Goal: Book appointment/travel/reservation

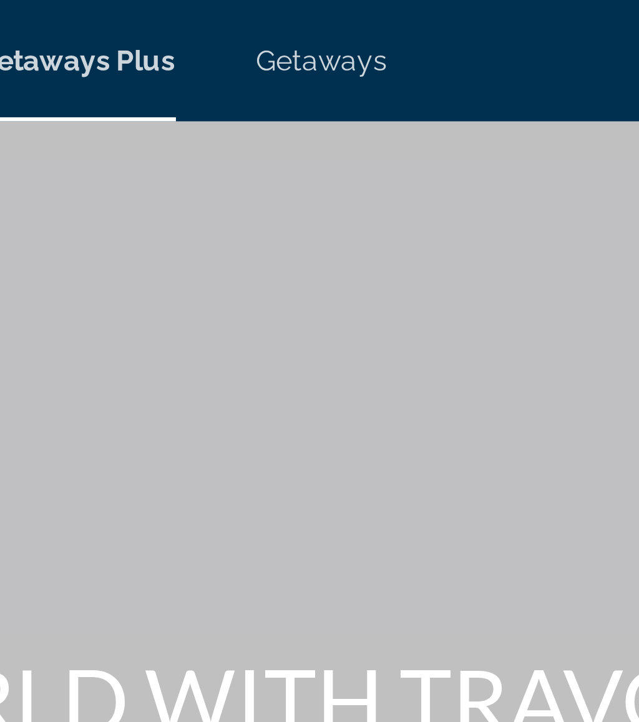
click at [343, 16] on span "Getaways" at bounding box center [363, 19] width 41 height 10
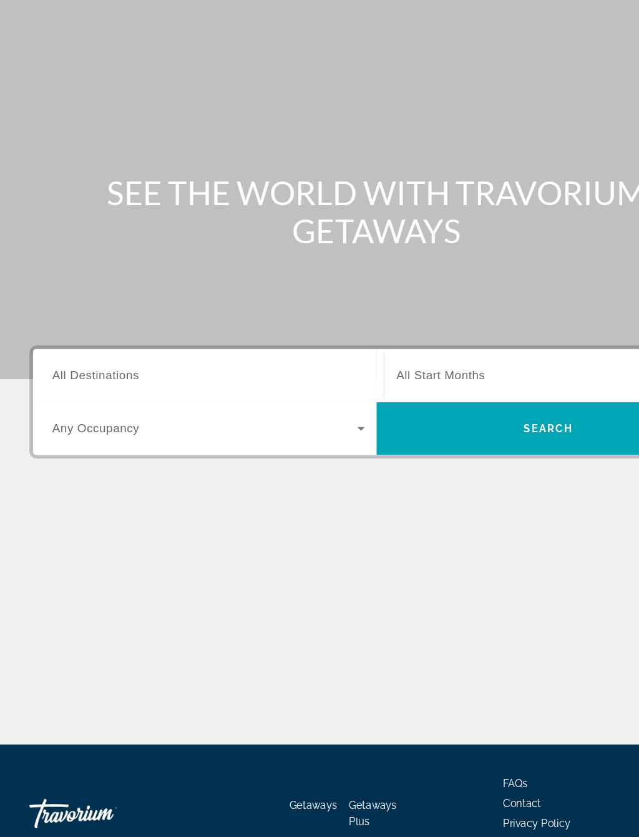
click at [407, 364] on span "Search widget" at bounding box center [465, 371] width 258 height 15
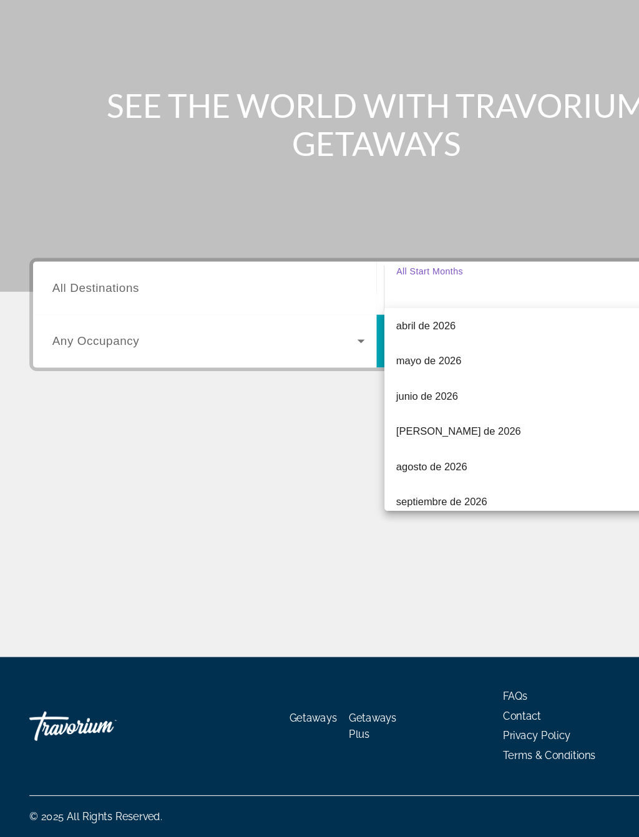
scroll to position [216, 0]
click at [397, 477] on mat-option "[PERSON_NAME] de 2026" at bounding box center [468, 492] width 285 height 30
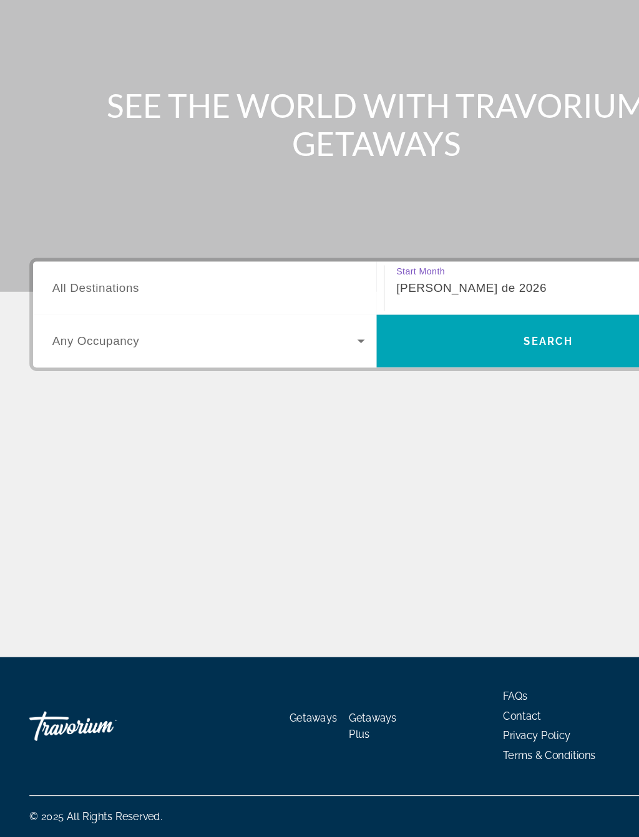
click at [220, 364] on input "Destination All Destinations" at bounding box center [176, 371] width 265 height 15
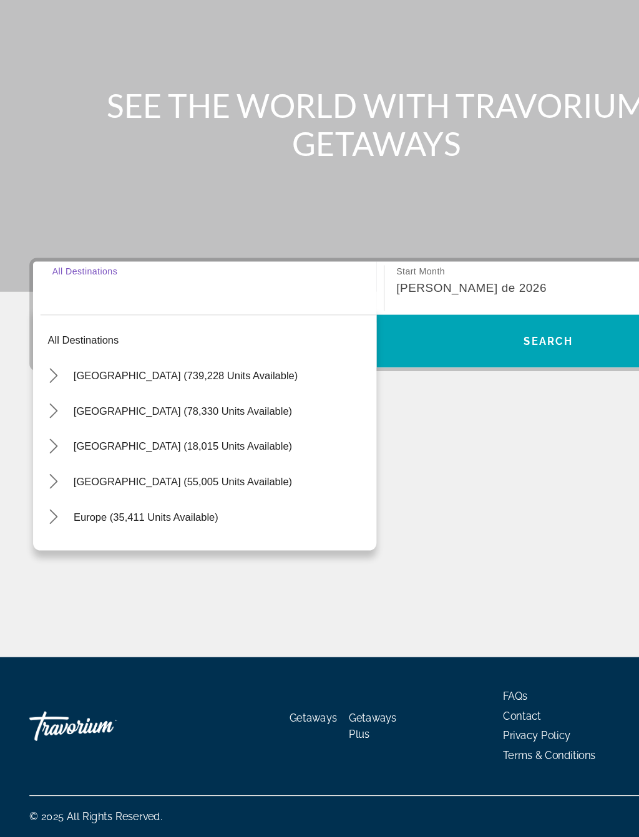
click at [167, 560] on span "Europe (35,411 units available)" at bounding box center [123, 565] width 123 height 10
type input "**********"
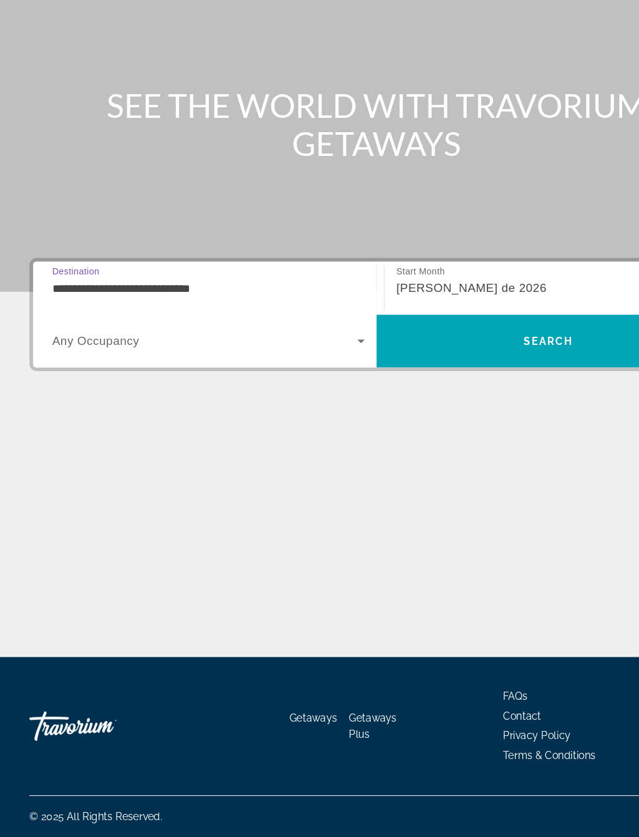
click at [163, 409] on span "Search widget" at bounding box center [173, 416] width 259 height 15
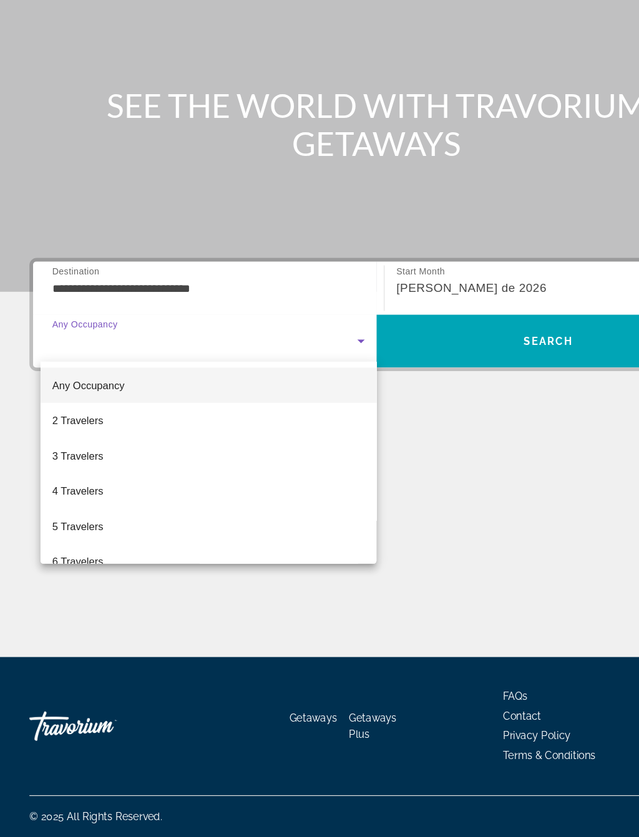
click at [112, 469] on mat-option "2 Travelers" at bounding box center [176, 484] width 285 height 30
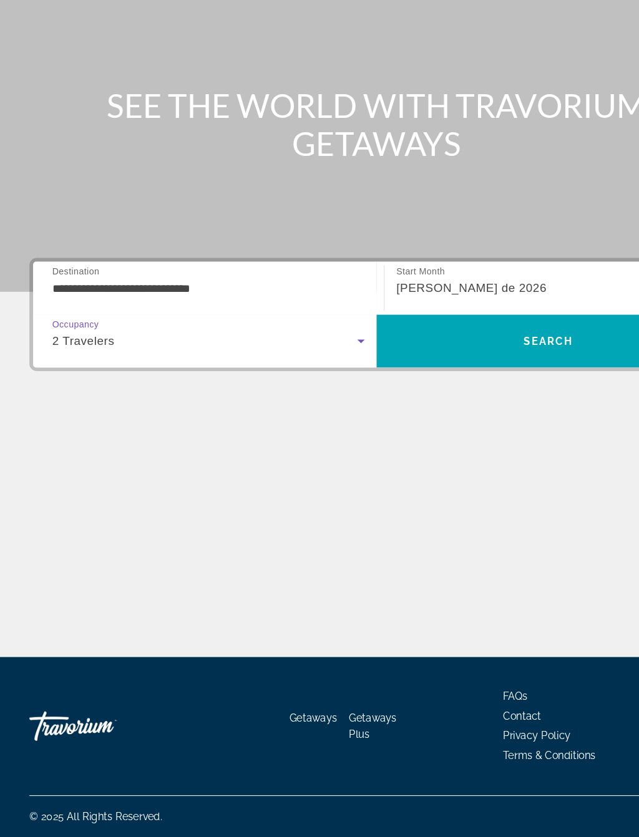
click at [407, 401] on span "Search" at bounding box center [464, 416] width 291 height 30
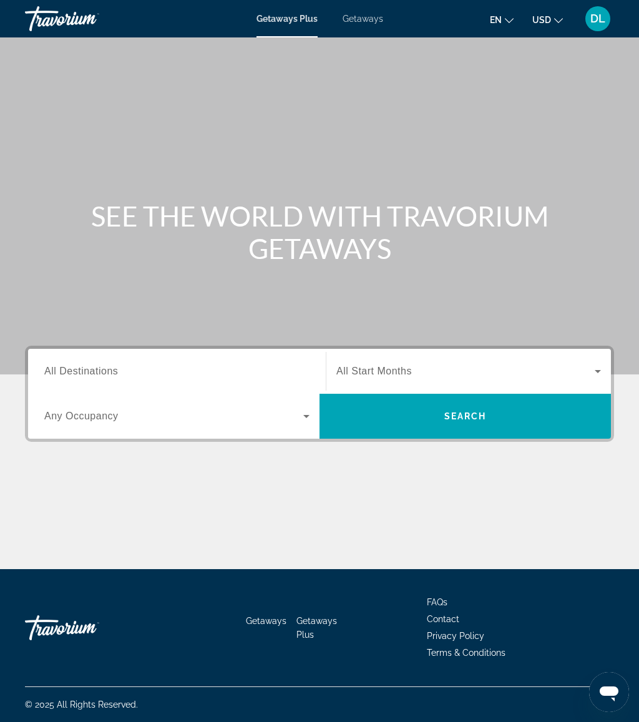
click at [372, 19] on span "Getaways" at bounding box center [363, 19] width 41 height 10
click at [212, 364] on input "Destination All Destinations" at bounding box center [176, 371] width 265 height 15
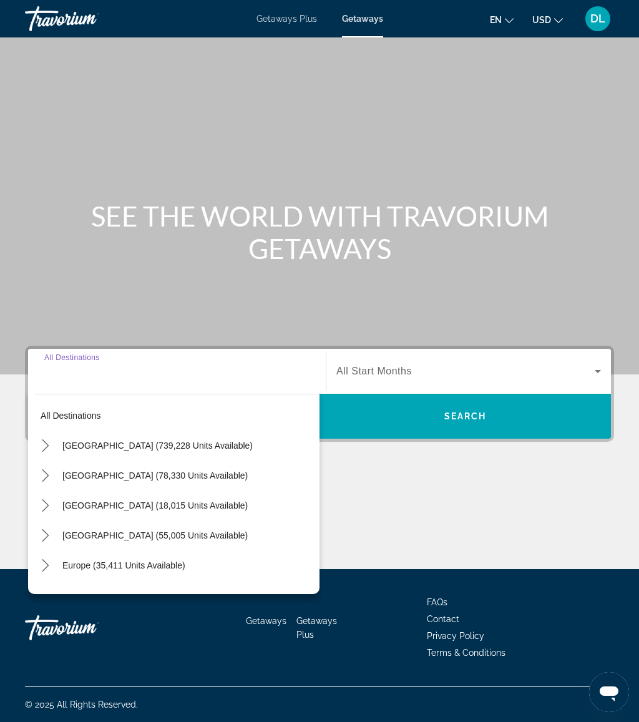
click at [159, 563] on span "Europe (35,411 units available)" at bounding box center [123, 565] width 123 height 10
type input "**********"
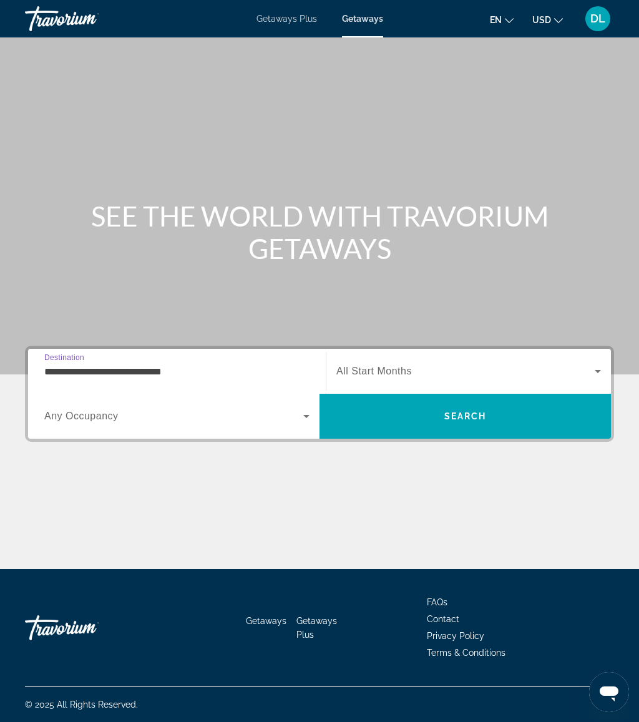
click at [280, 411] on span "Search widget" at bounding box center [173, 416] width 259 height 15
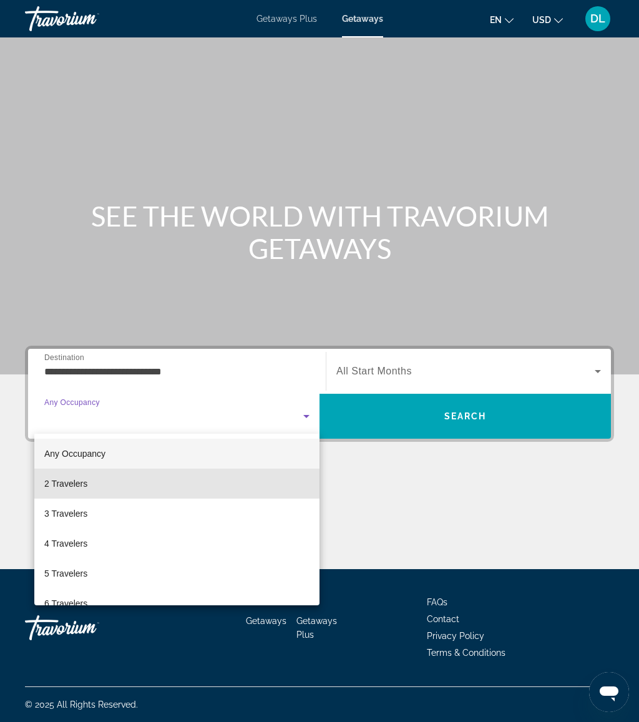
click at [134, 495] on mat-option "2 Travelers" at bounding box center [176, 484] width 285 height 30
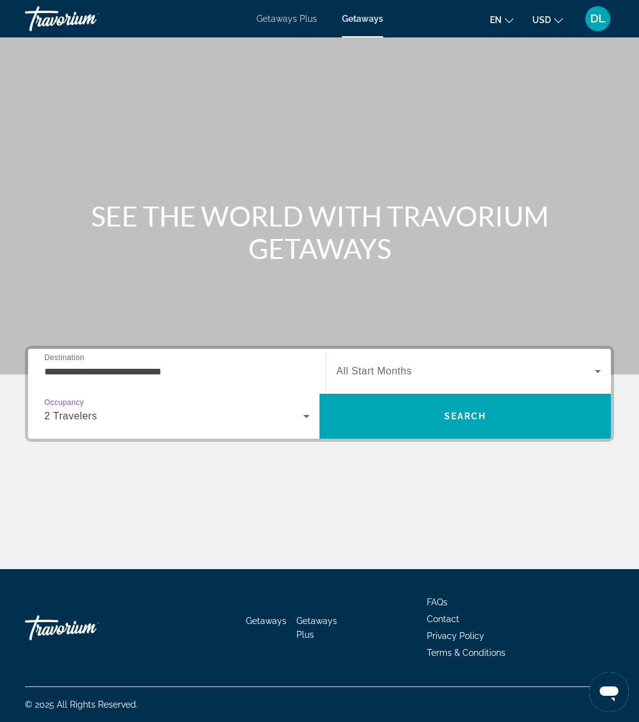
click at [426, 377] on span "Search widget" at bounding box center [465, 371] width 258 height 15
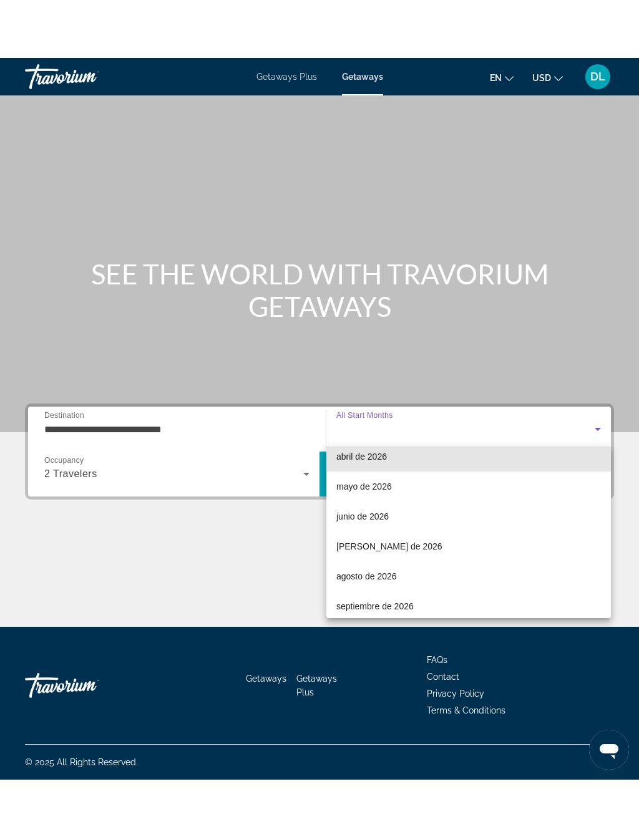
scroll to position [222, 0]
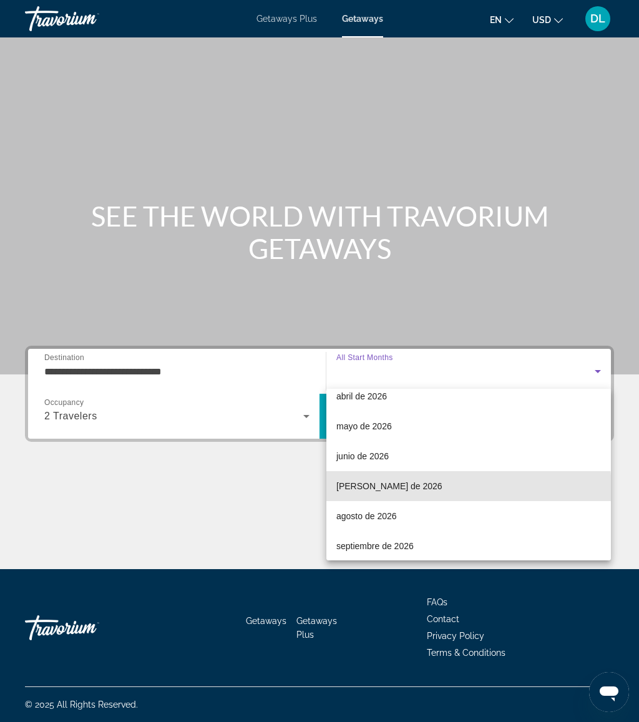
click at [389, 492] on mat-option "julio de 2026" at bounding box center [468, 486] width 285 height 30
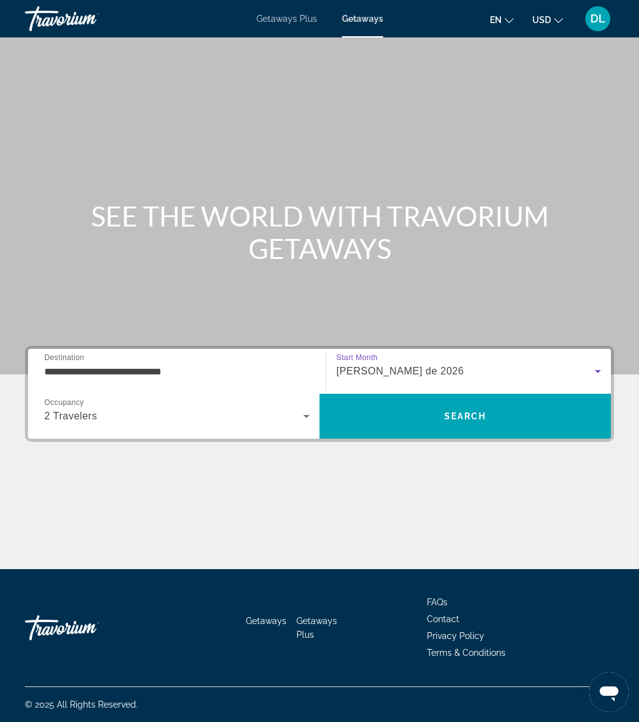
click at [494, 418] on span "Search" at bounding box center [464, 416] width 291 height 30
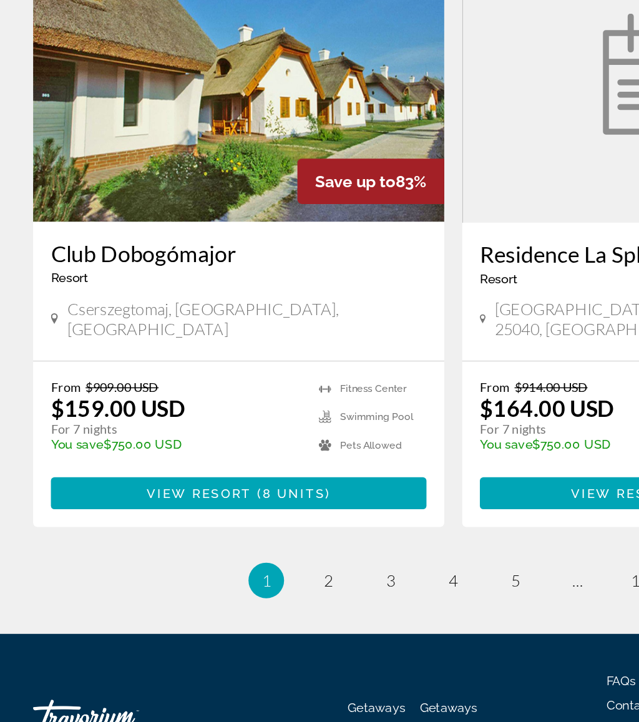
scroll to position [2184, 0]
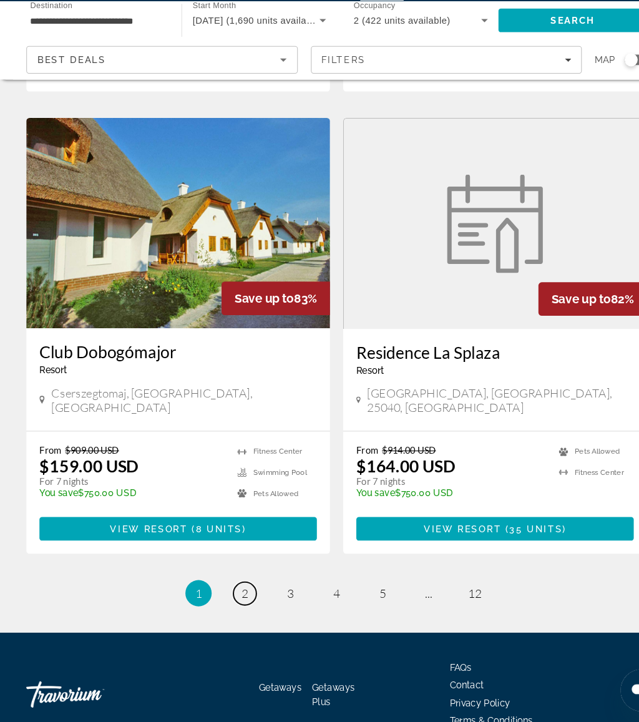
click at [230, 593] on span "2" at bounding box center [232, 600] width 6 height 14
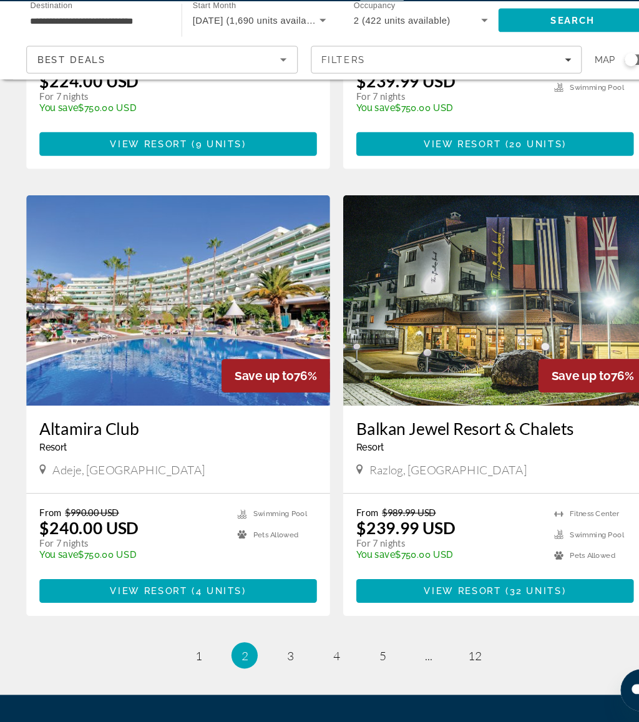
scroll to position [2184, 0]
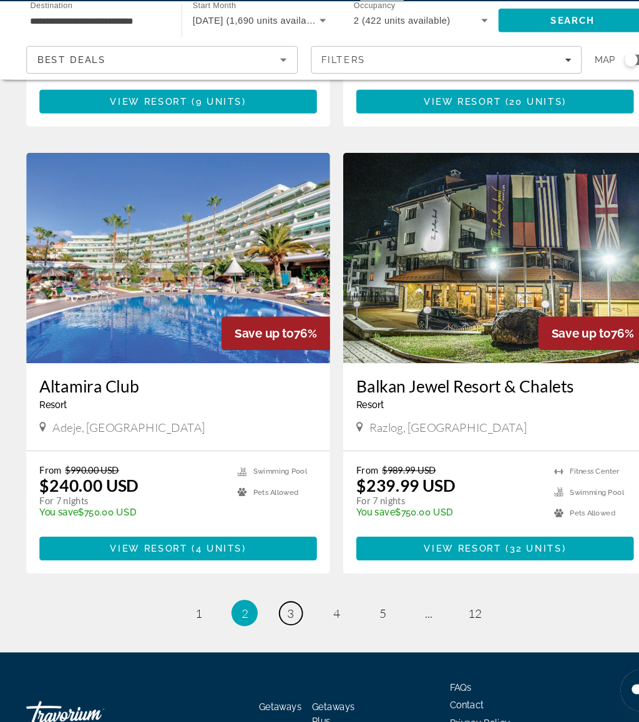
click at [276, 611] on span "3" at bounding box center [276, 618] width 6 height 14
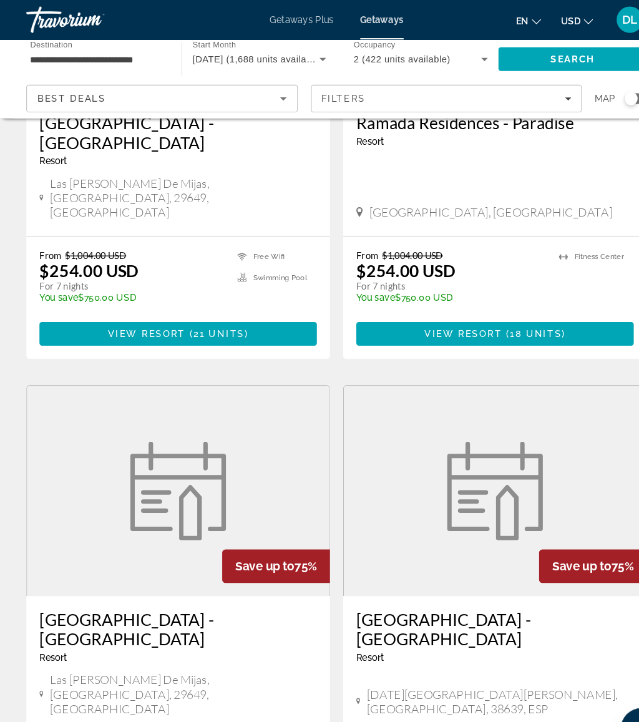
scroll to position [650, 0]
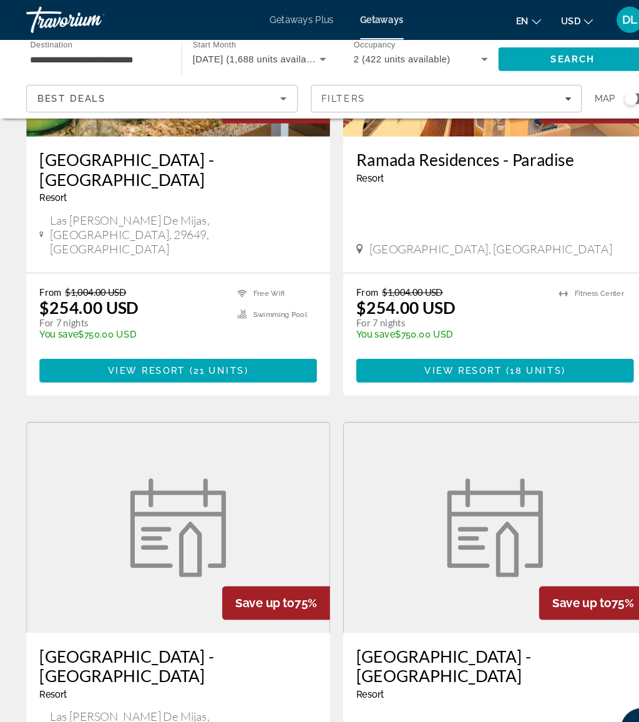
click at [137, 52] on input "**********" at bounding box center [92, 56] width 127 height 15
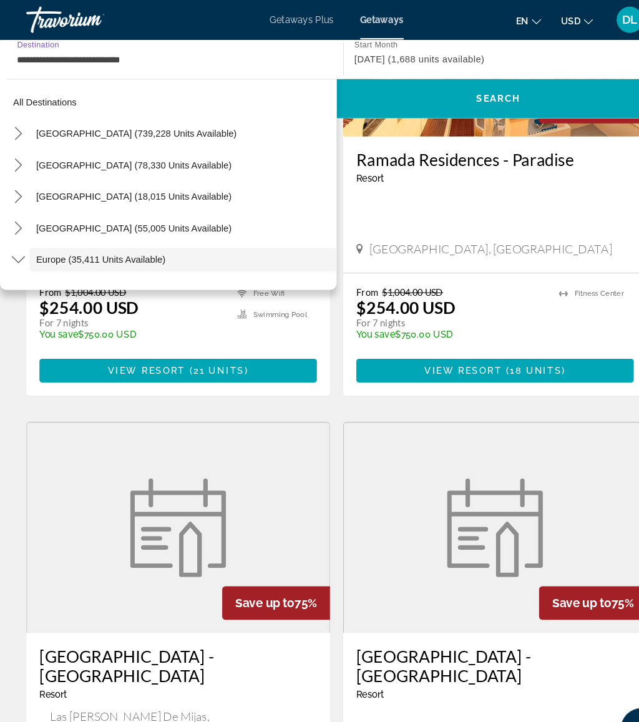
scroll to position [74, 0]
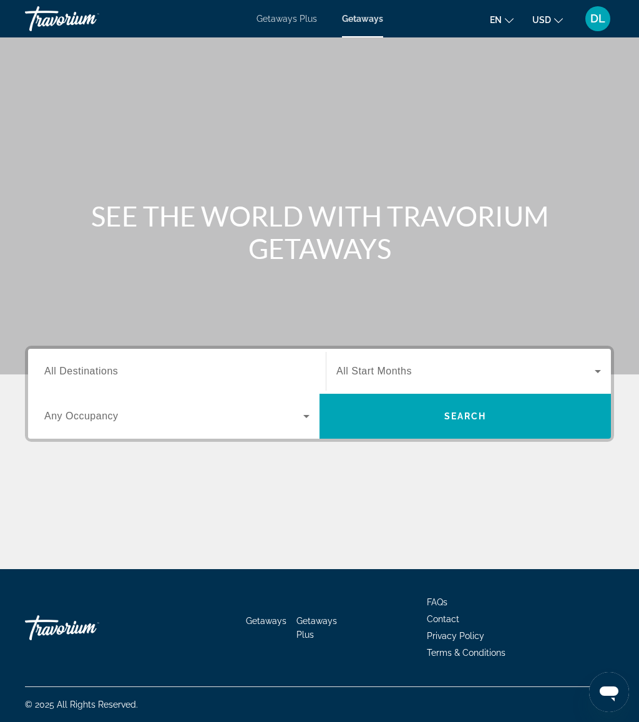
click at [198, 349] on div "Destination All Destinations" at bounding box center [176, 371] width 285 height 45
click at [213, 376] on input "Destination All Destinations" at bounding box center [176, 371] width 265 height 15
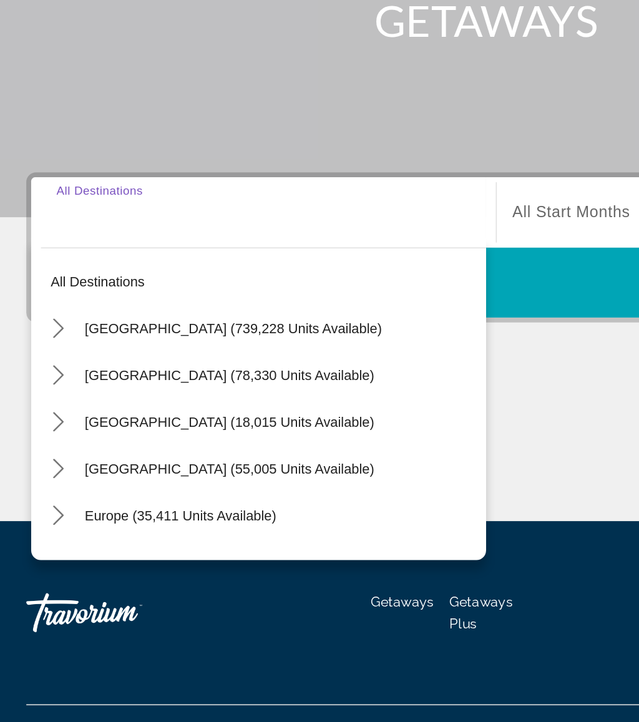
click at [39, 559] on icon "Toggle Europe (35,411 units available) submenu" at bounding box center [45, 565] width 12 height 12
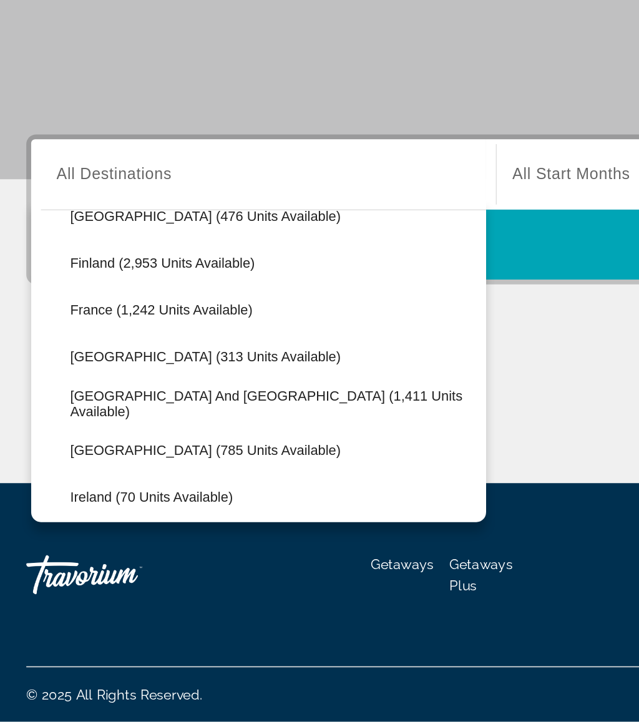
scroll to position [318, 0]
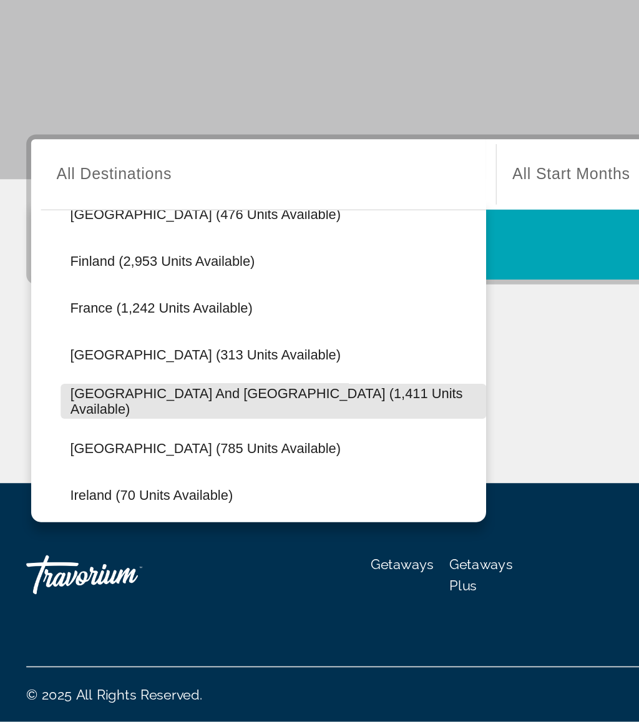
click at [166, 507] on span "Greece and Cyprus (1,411 units available)" at bounding box center [183, 517] width 260 height 20
type input "**********"
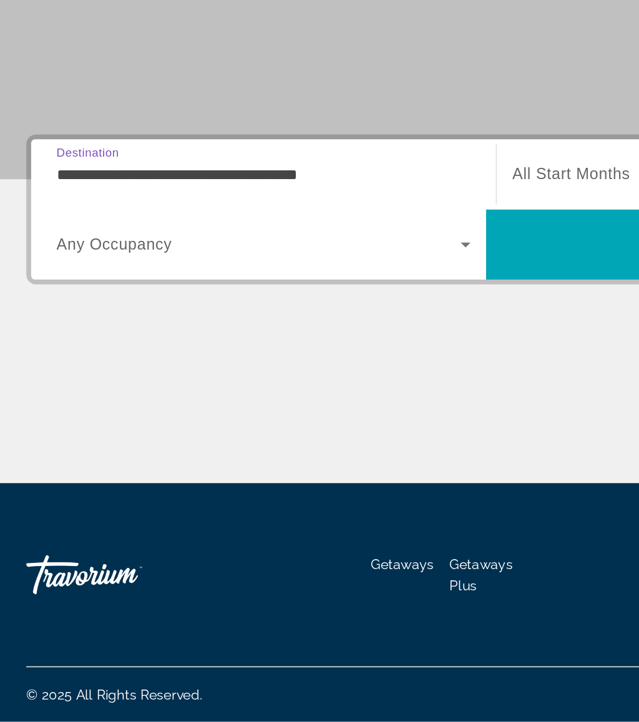
click at [220, 409] on span "Search widget" at bounding box center [173, 416] width 259 height 15
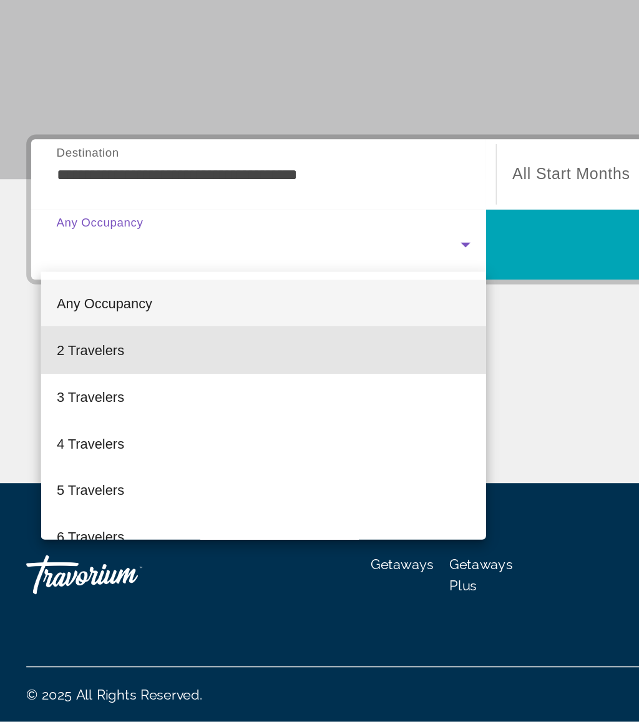
click at [94, 469] on mat-option "2 Travelers" at bounding box center [176, 484] width 285 height 30
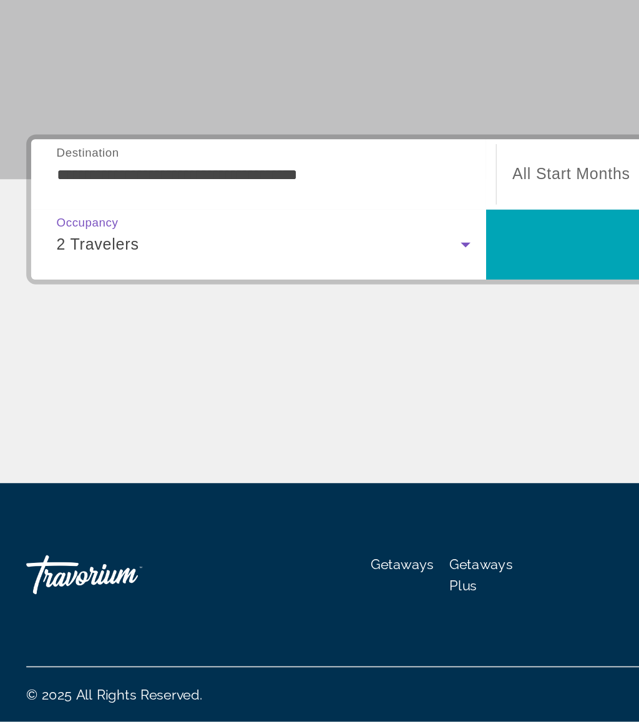
click at [356, 366] on span "All Start Months" at bounding box center [373, 371] width 75 height 11
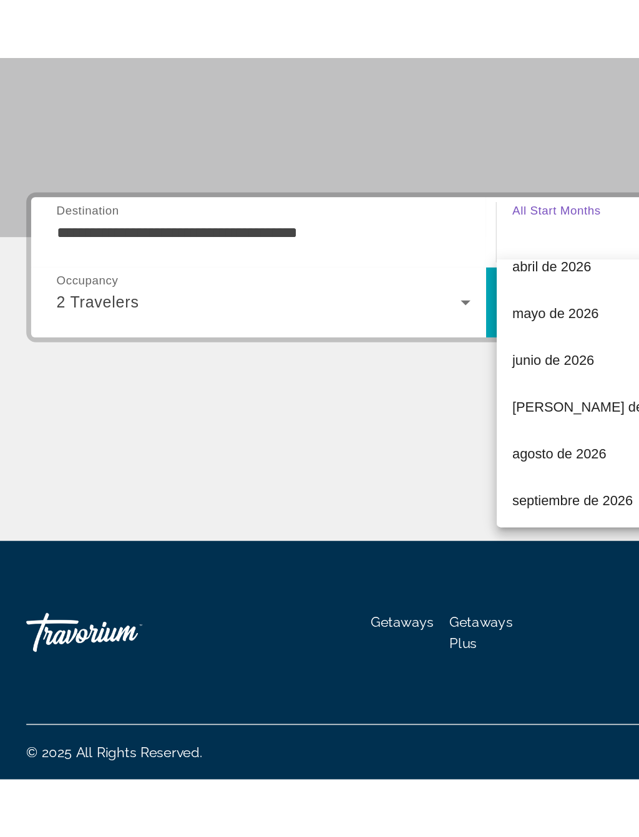
scroll to position [226, 0]
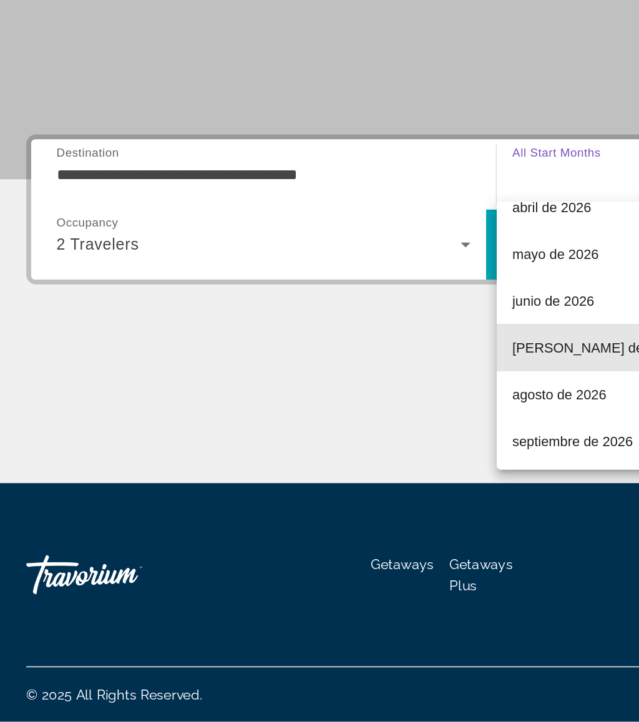
click at [367, 475] on span "julio de 2026" at bounding box center [389, 482] width 106 height 15
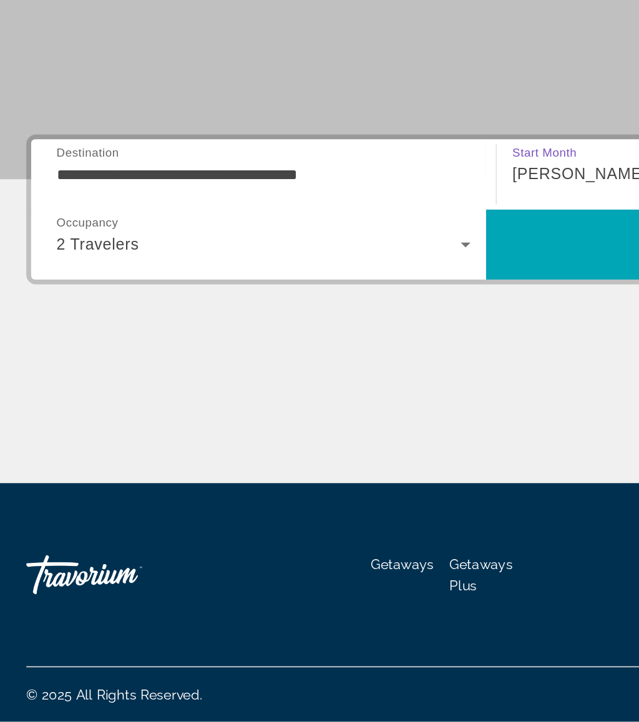
click at [365, 401] on span "Search" at bounding box center [464, 416] width 291 height 30
